Goal: Find specific page/section: Find specific page/section

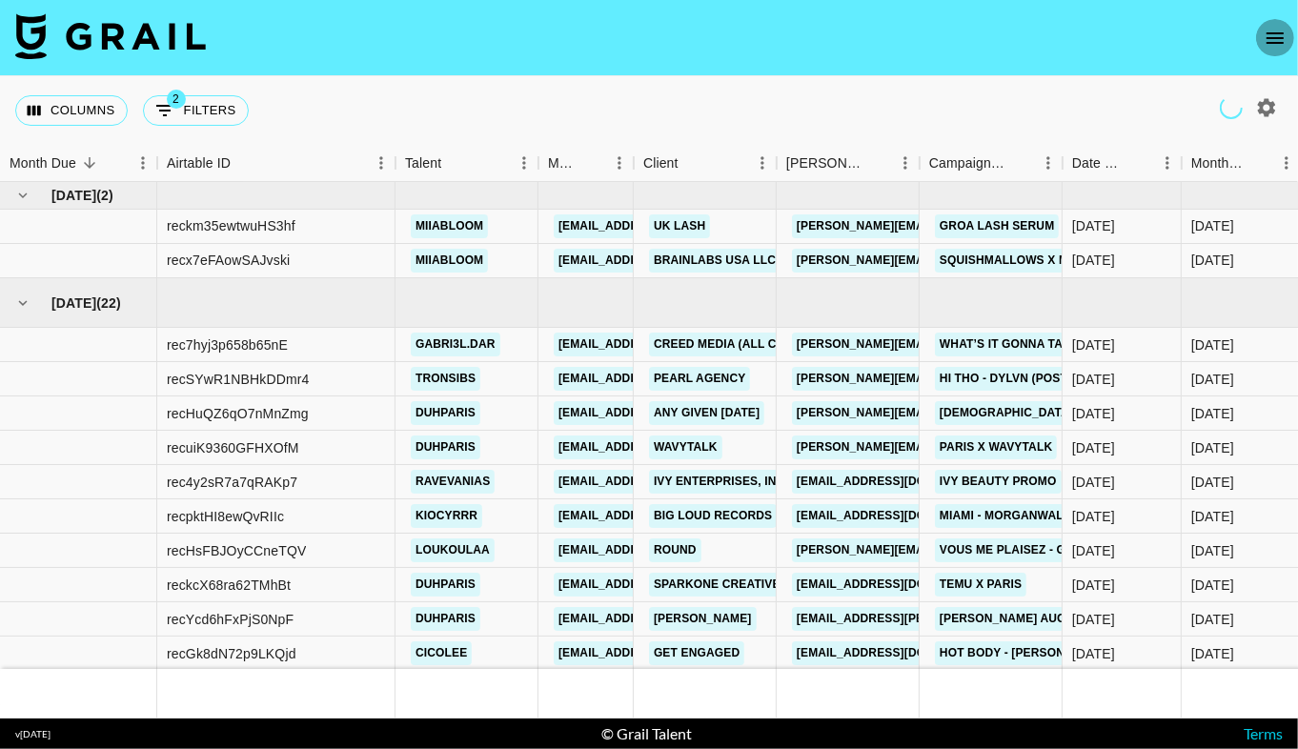
click at [1275, 40] on icon "open drawer" at bounding box center [1275, 38] width 23 height 23
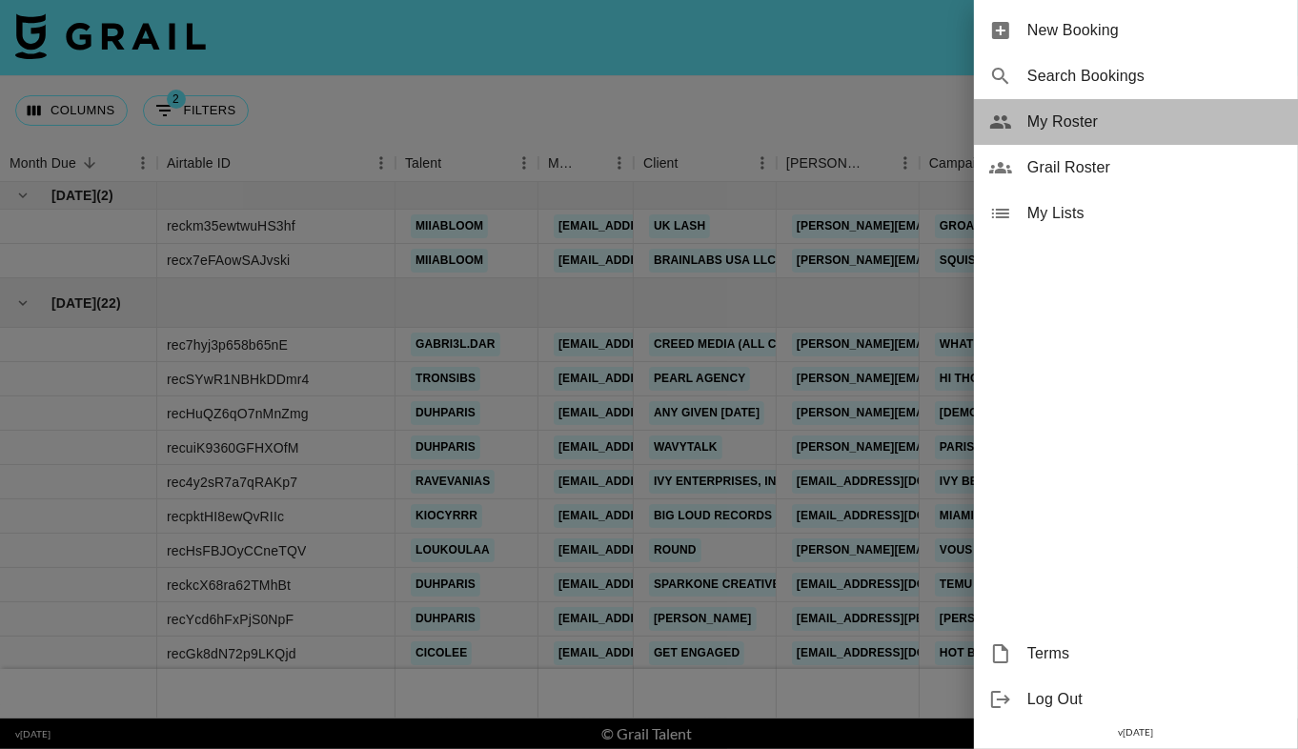
click at [1144, 132] on span "My Roster" at bounding box center [1155, 122] width 255 height 23
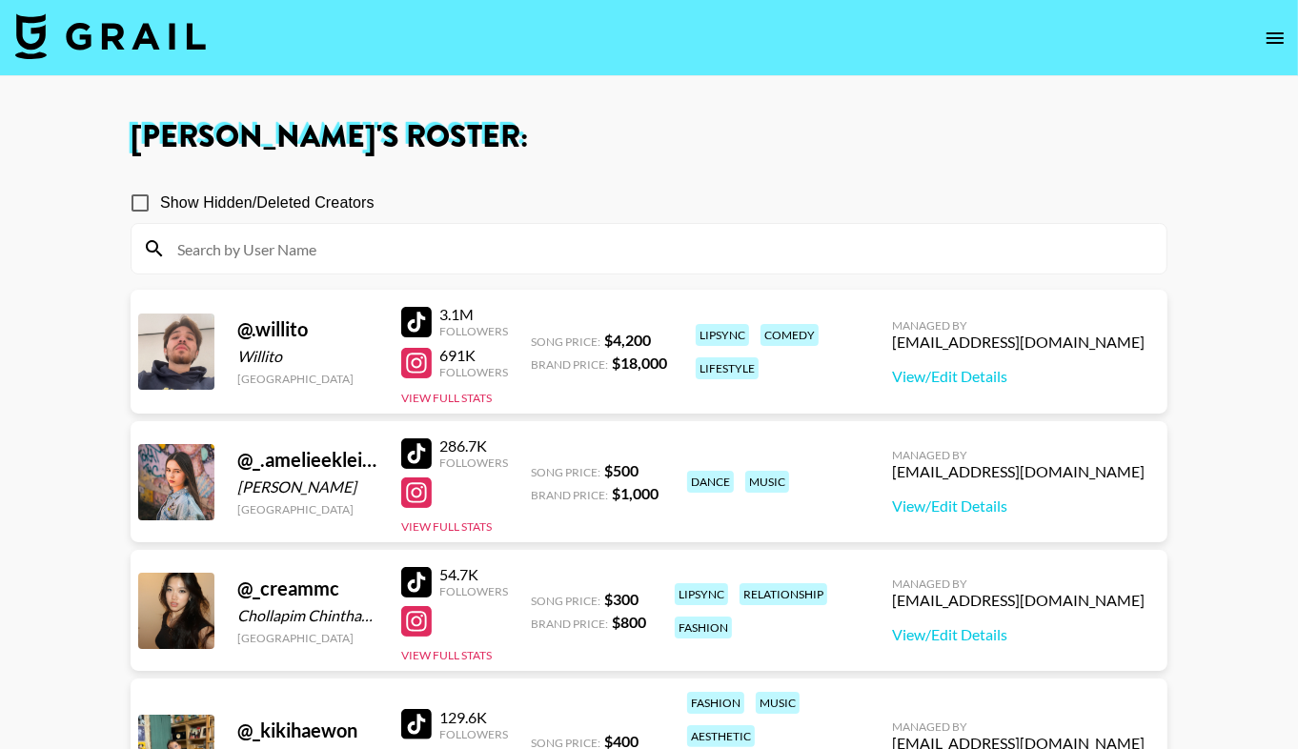
click at [848, 252] on input at bounding box center [661, 249] width 990 height 31
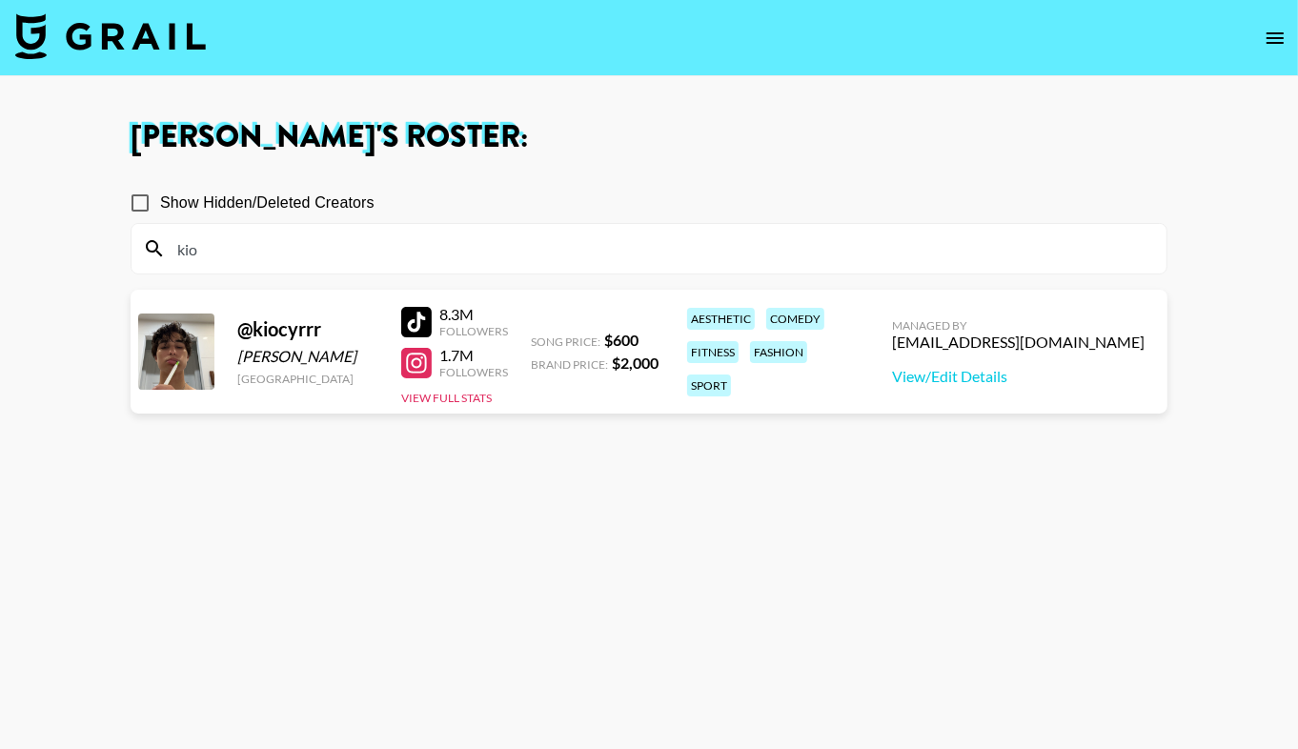
type input "kio"
click at [422, 313] on div at bounding box center [416, 322] width 31 height 31
click at [354, 260] on input "kio" at bounding box center [661, 249] width 990 height 31
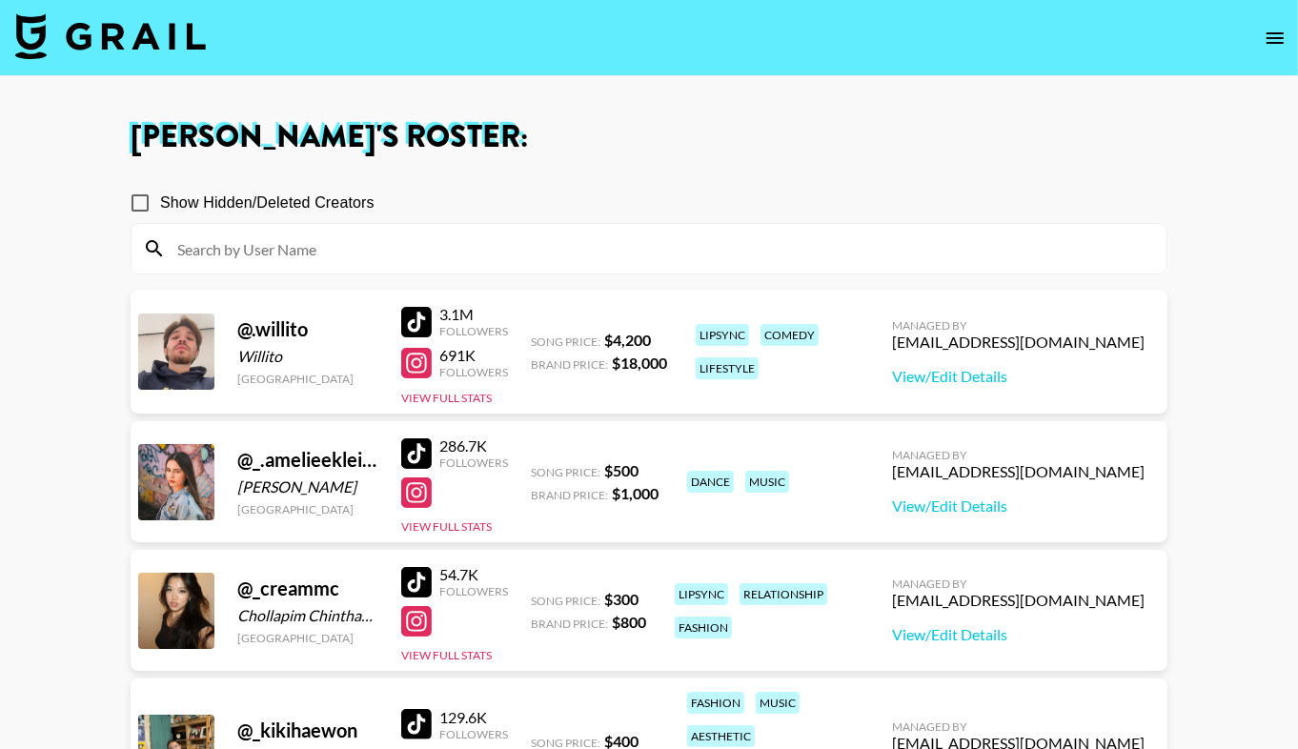
click at [347, 240] on input at bounding box center [661, 249] width 990 height 31
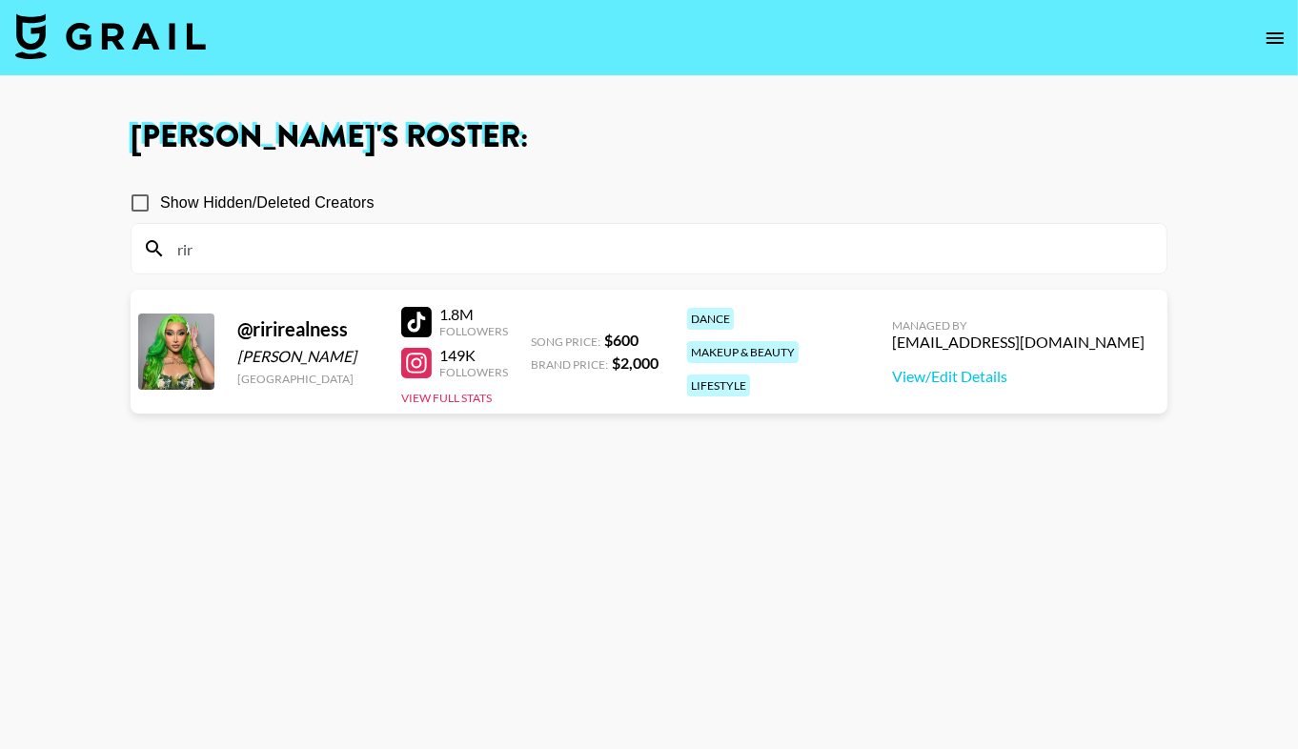
click at [409, 309] on div at bounding box center [416, 322] width 31 height 31
click at [326, 254] on input "rir" at bounding box center [661, 249] width 990 height 31
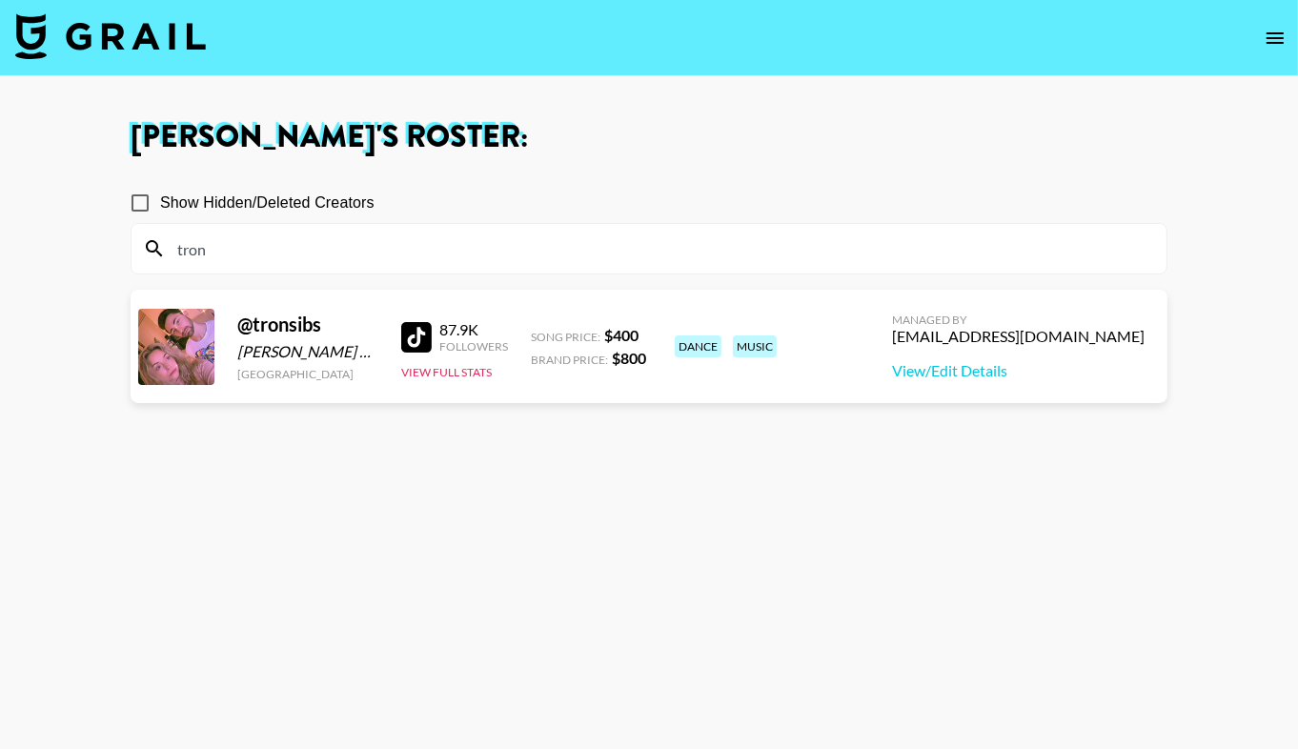
type input "tron"
click at [554, 175] on section "Show Hidden/Deleted Creators tron" at bounding box center [649, 221] width 1037 height 107
click at [414, 339] on div at bounding box center [416, 337] width 31 height 31
